Goal: Information Seeking & Learning: Learn about a topic

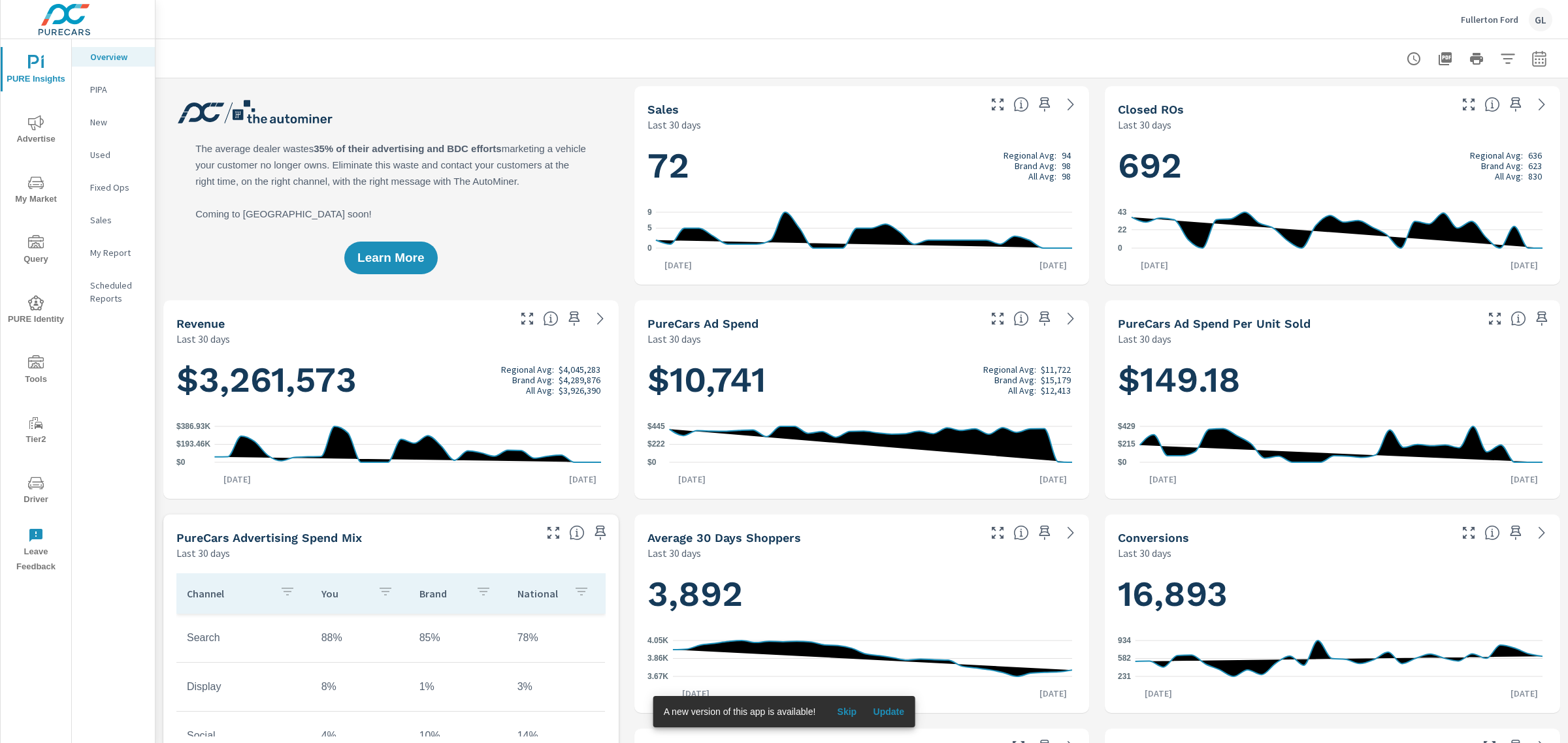
scroll to position [1, 0]
click at [30, 188] on icon "nav menu" at bounding box center [35, 182] width 16 height 12
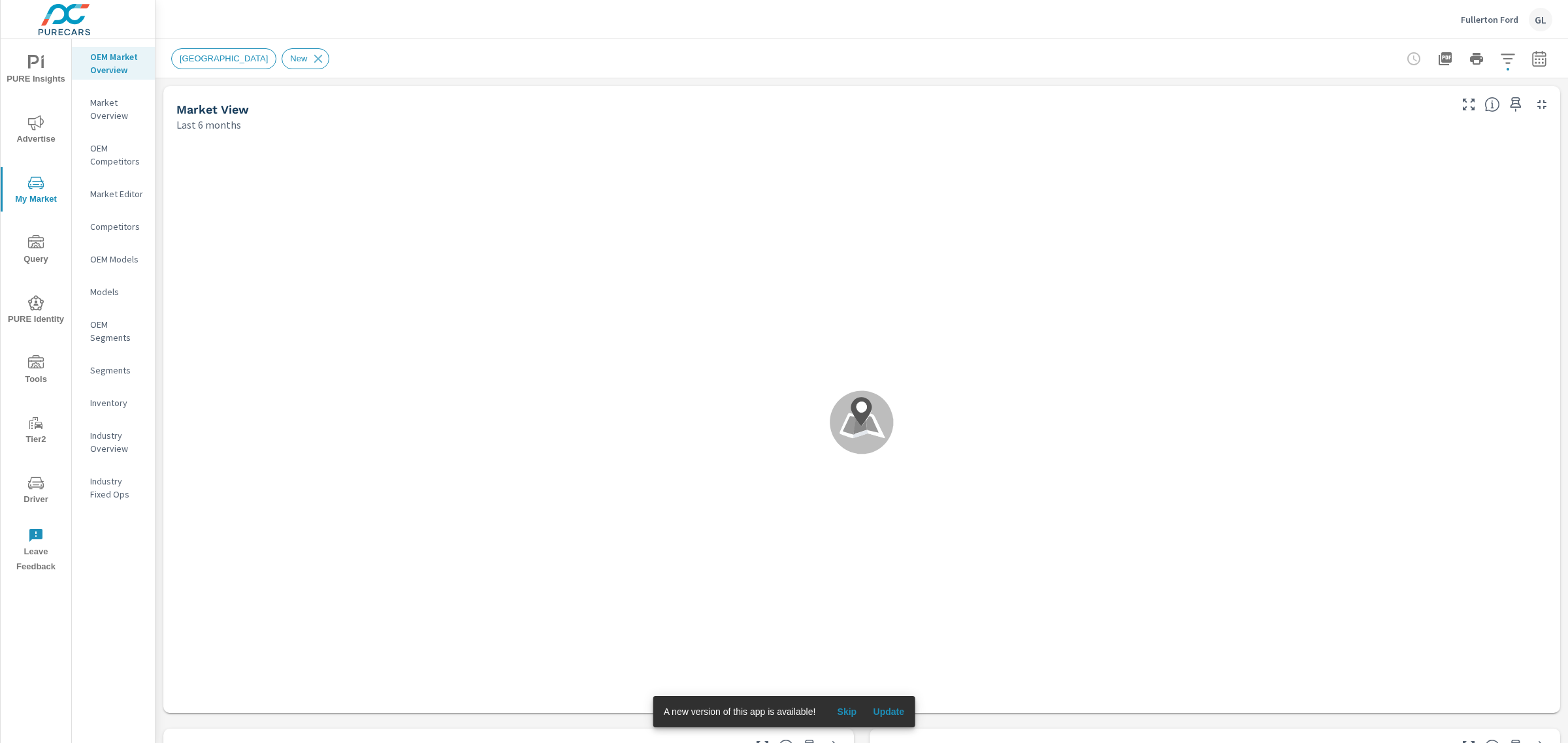
scroll to position [1, 0]
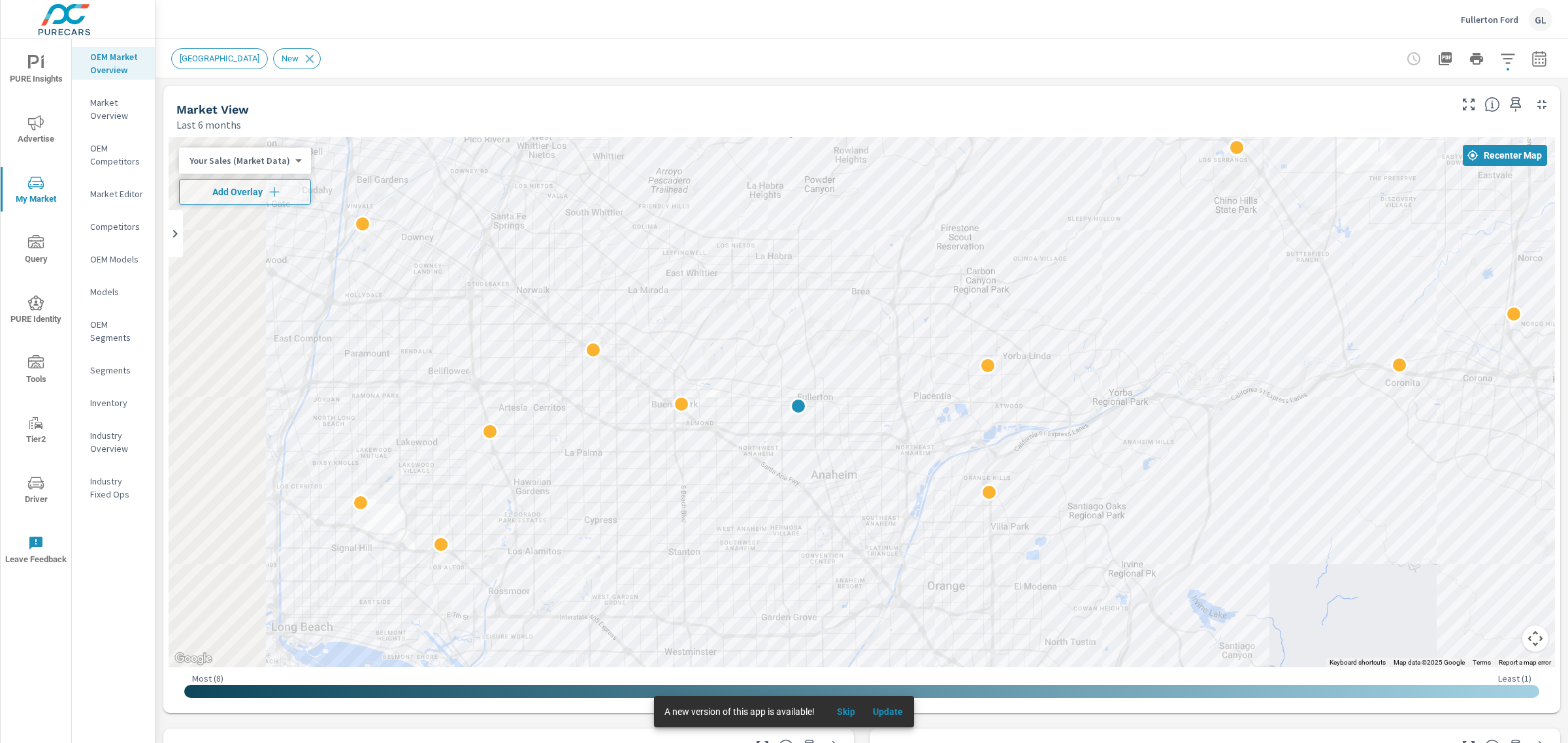
drag, startPoint x: 760, startPoint y: 469, endPoint x: 1002, endPoint y: 606, distance: 278.1
click at [1002, 606] on div at bounding box center [862, 402] width 1386 height 530
click at [256, 196] on span "Add Overlay" at bounding box center [245, 191] width 121 height 13
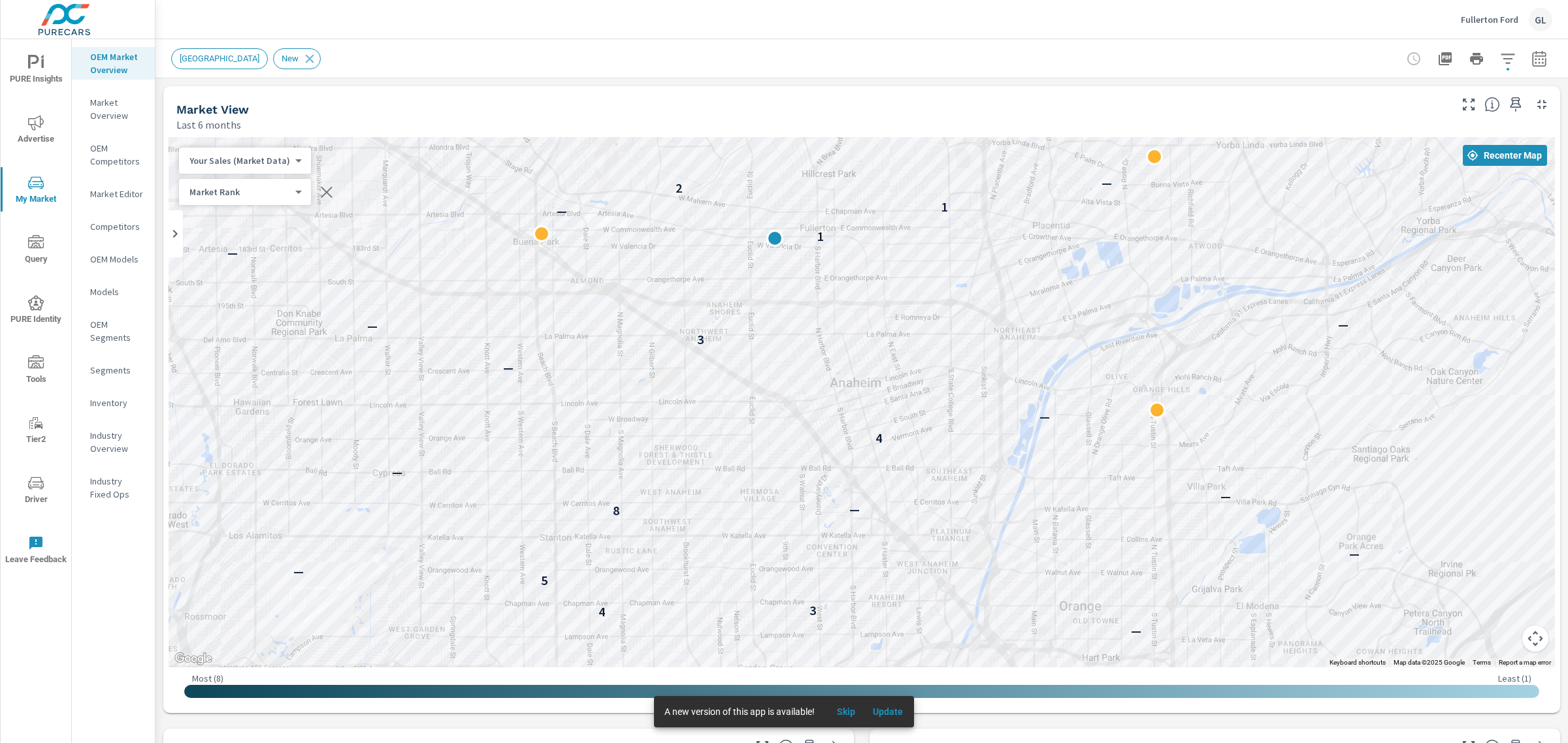
drag, startPoint x: 792, startPoint y: 372, endPoint x: 848, endPoint y: 562, distance: 198.1
click at [848, 562] on div "— — — — — — — — — — — — — — — — — — — — — — — — — — — — — — — — 4 3 5 — — 8 — —…" at bounding box center [862, 402] width 1386 height 530
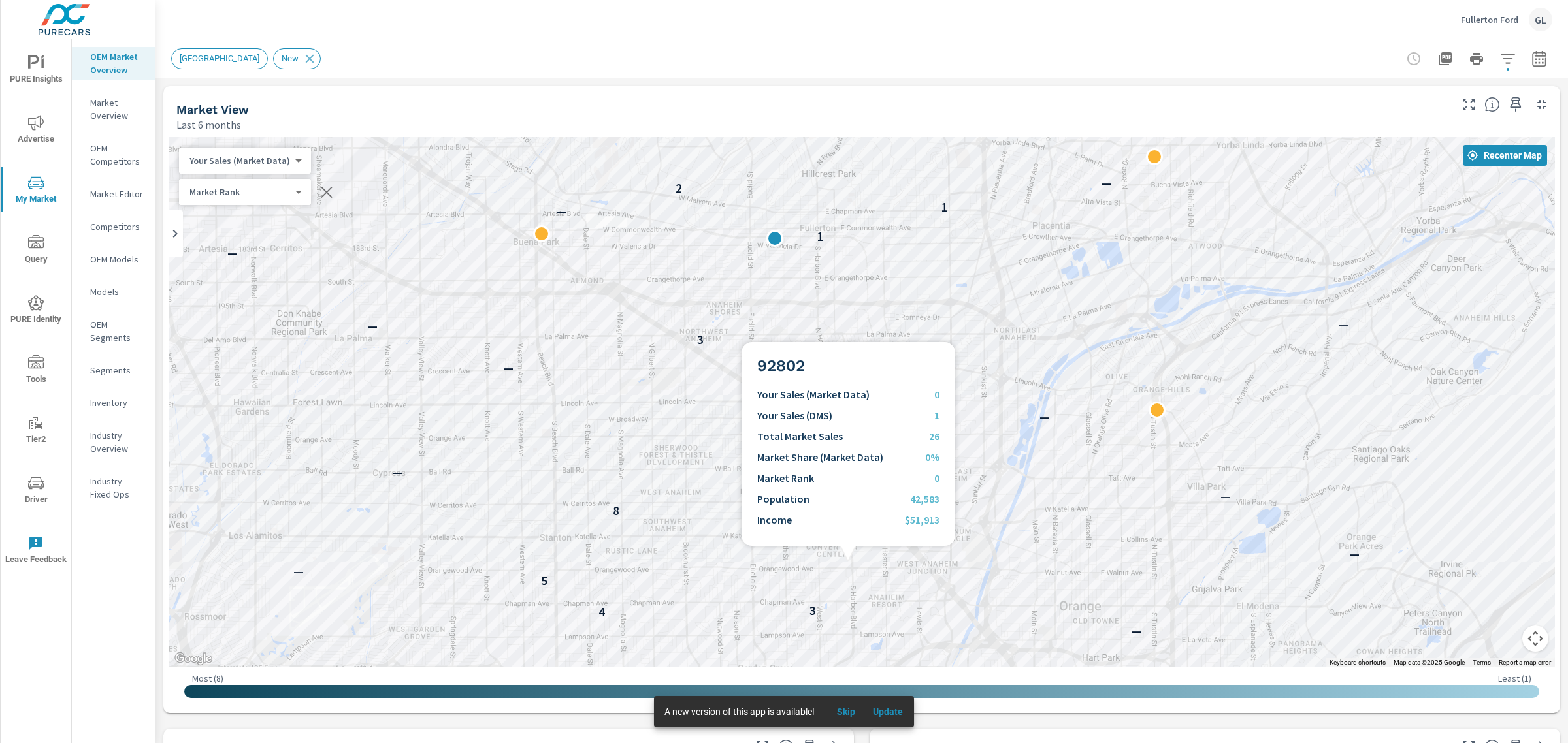
drag, startPoint x: 796, startPoint y: 384, endPoint x: 801, endPoint y: 442, distance: 58.2
click at [801, 442] on div "— — — — — — — — — — — — — — 4 3 5 — — — 8 — — — — 4 — — — — 3 — — — — — 1 — 1 2…" at bounding box center [862, 402] width 1386 height 530
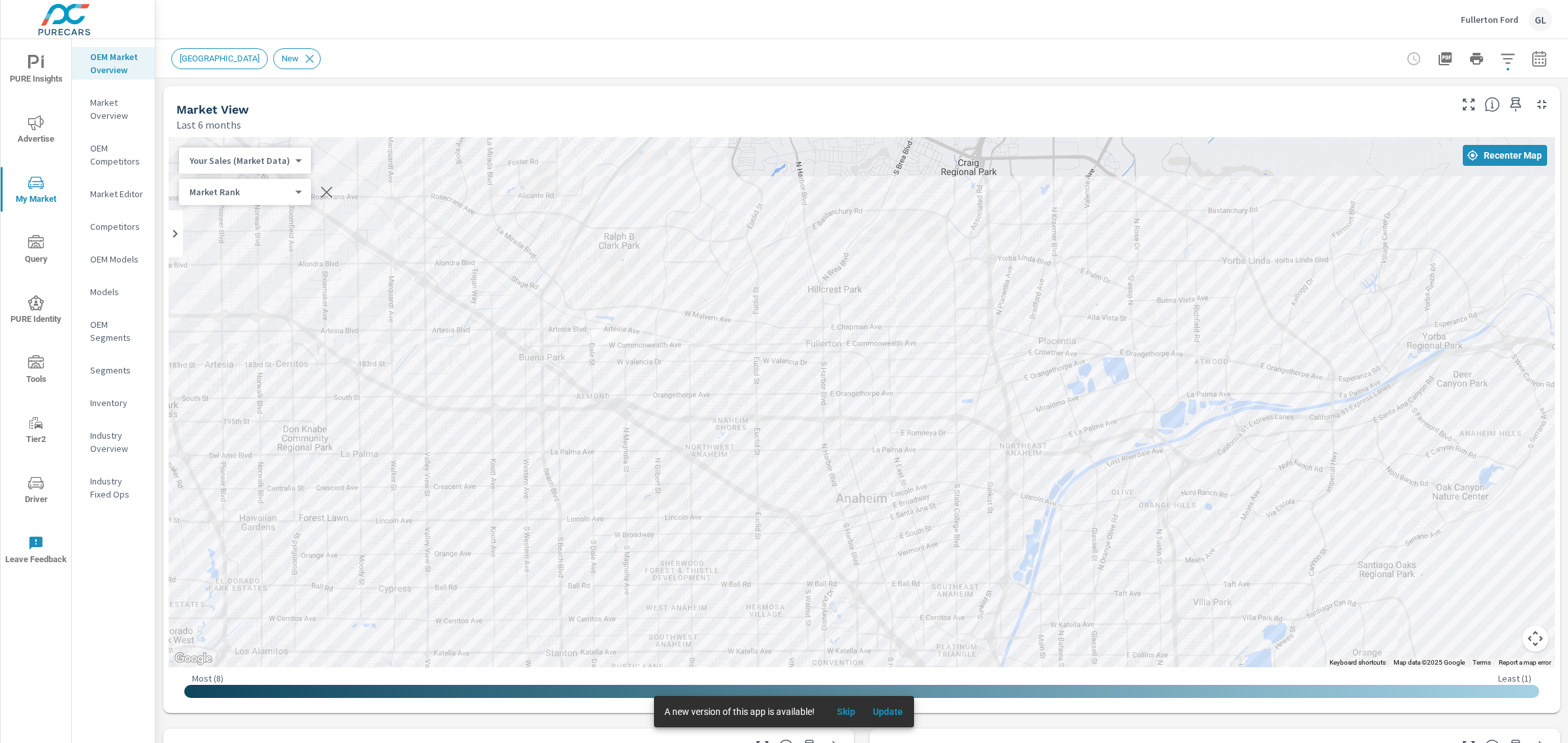
drag, startPoint x: 1055, startPoint y: 488, endPoint x: 1043, endPoint y: 527, distance: 40.8
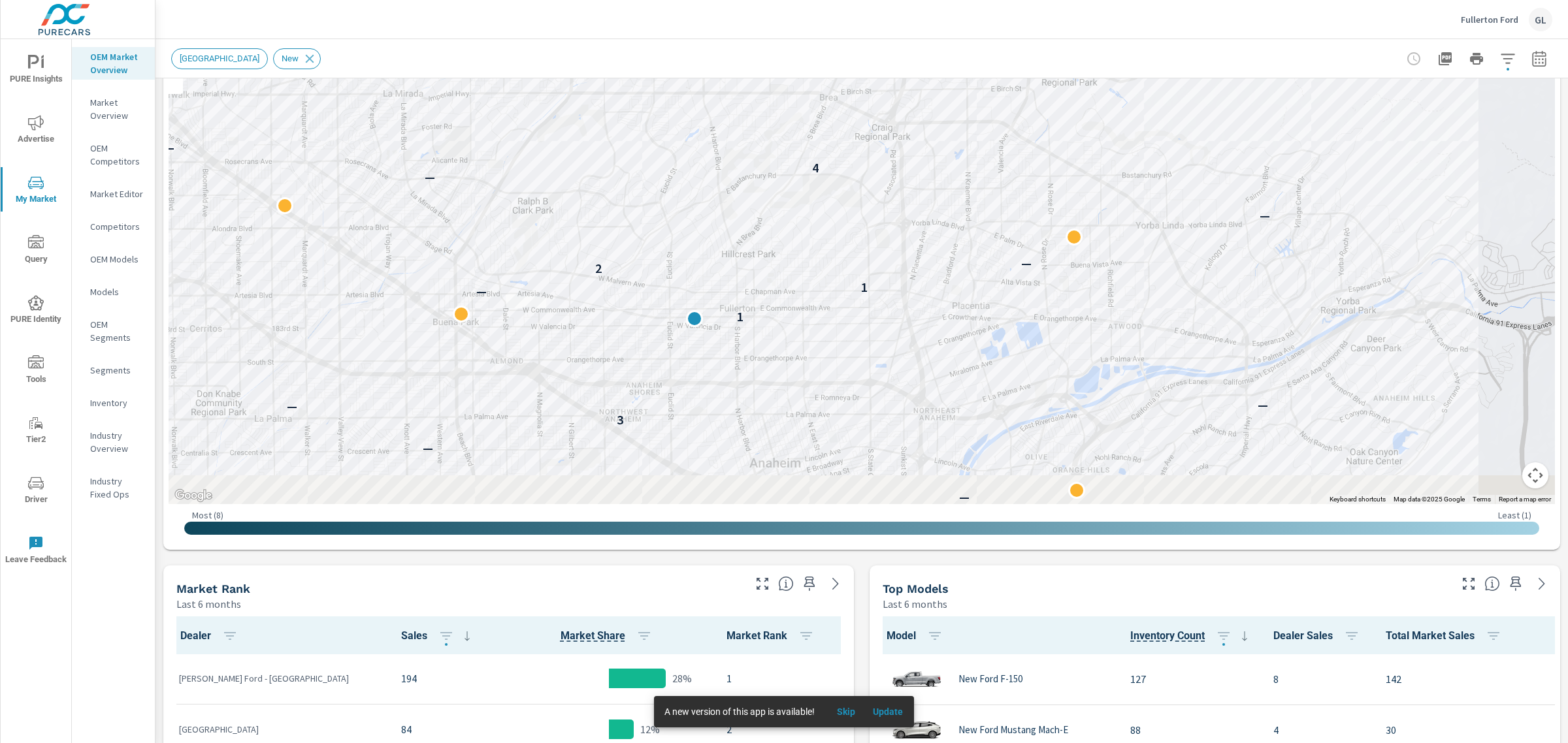
drag, startPoint x: 1166, startPoint y: 396, endPoint x: 1127, endPoint y: 204, distance: 195.9
click at [1127, 204] on div "— — — — — — — — — — — — — — — — — — — — — — — — — — — — — — — — 4 3 5 — — 8 — —…" at bounding box center [1450, 417] width 1254 height 705
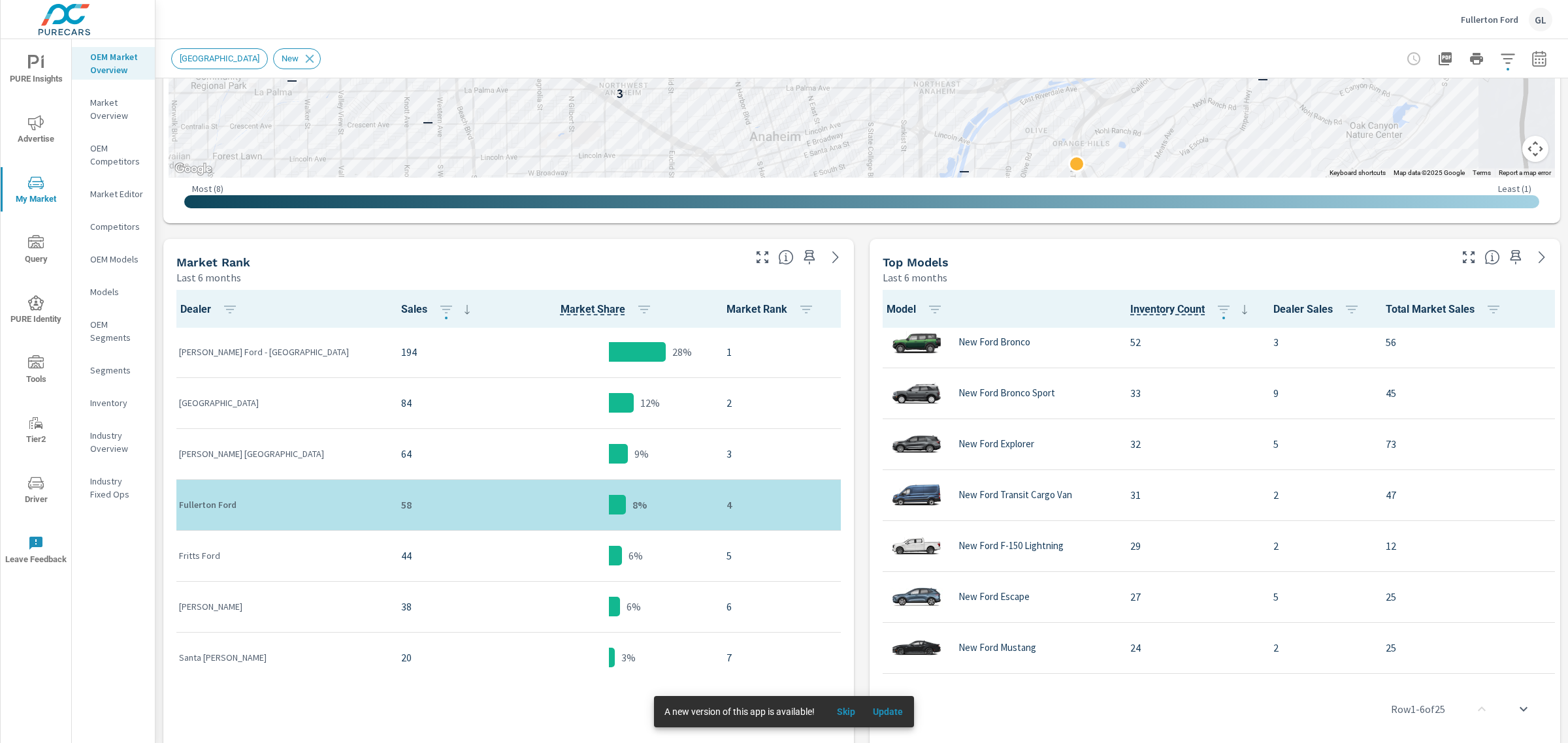
scroll to position [245, 0]
